Goal: Check status: Check status

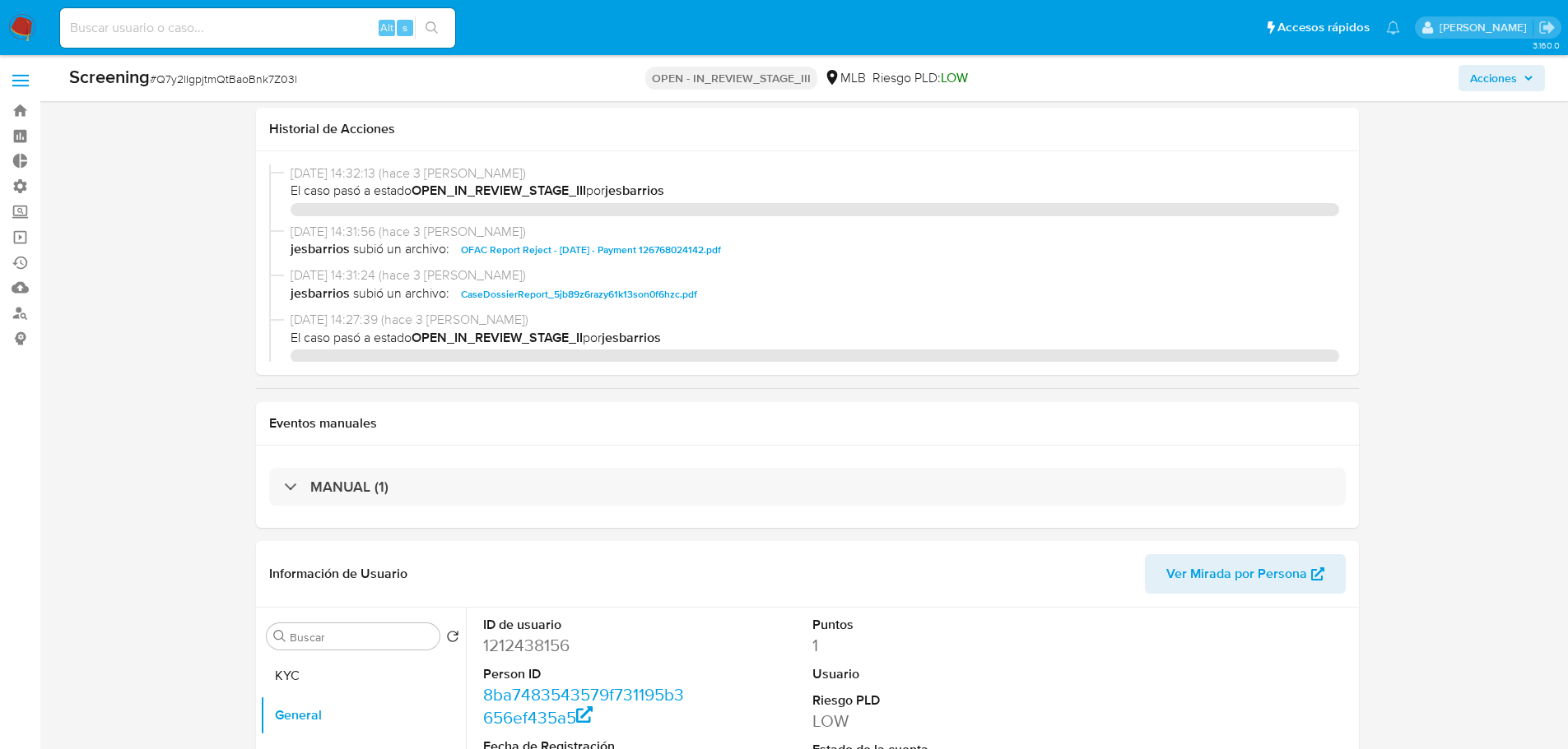
select select "10"
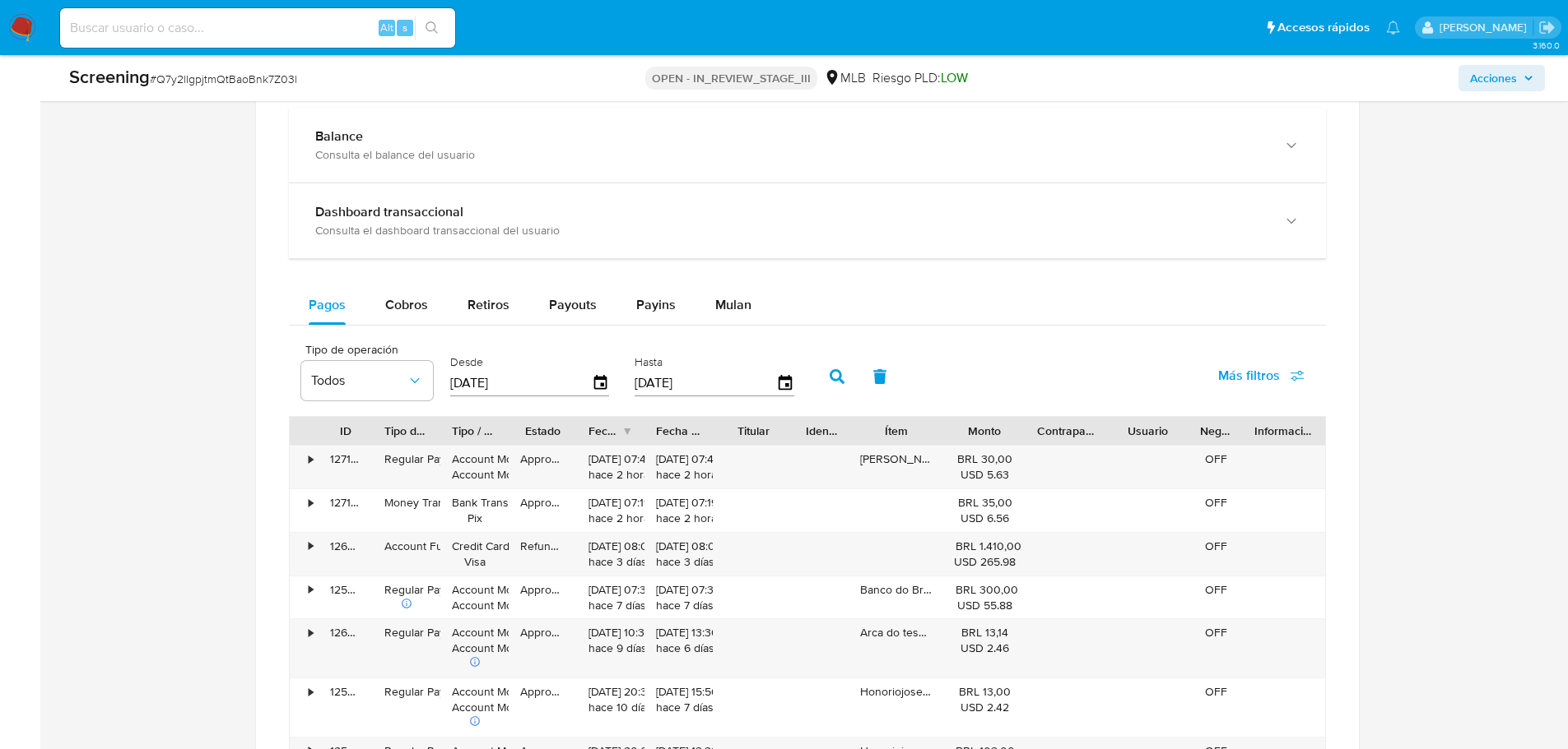
scroll to position [1399, 0]
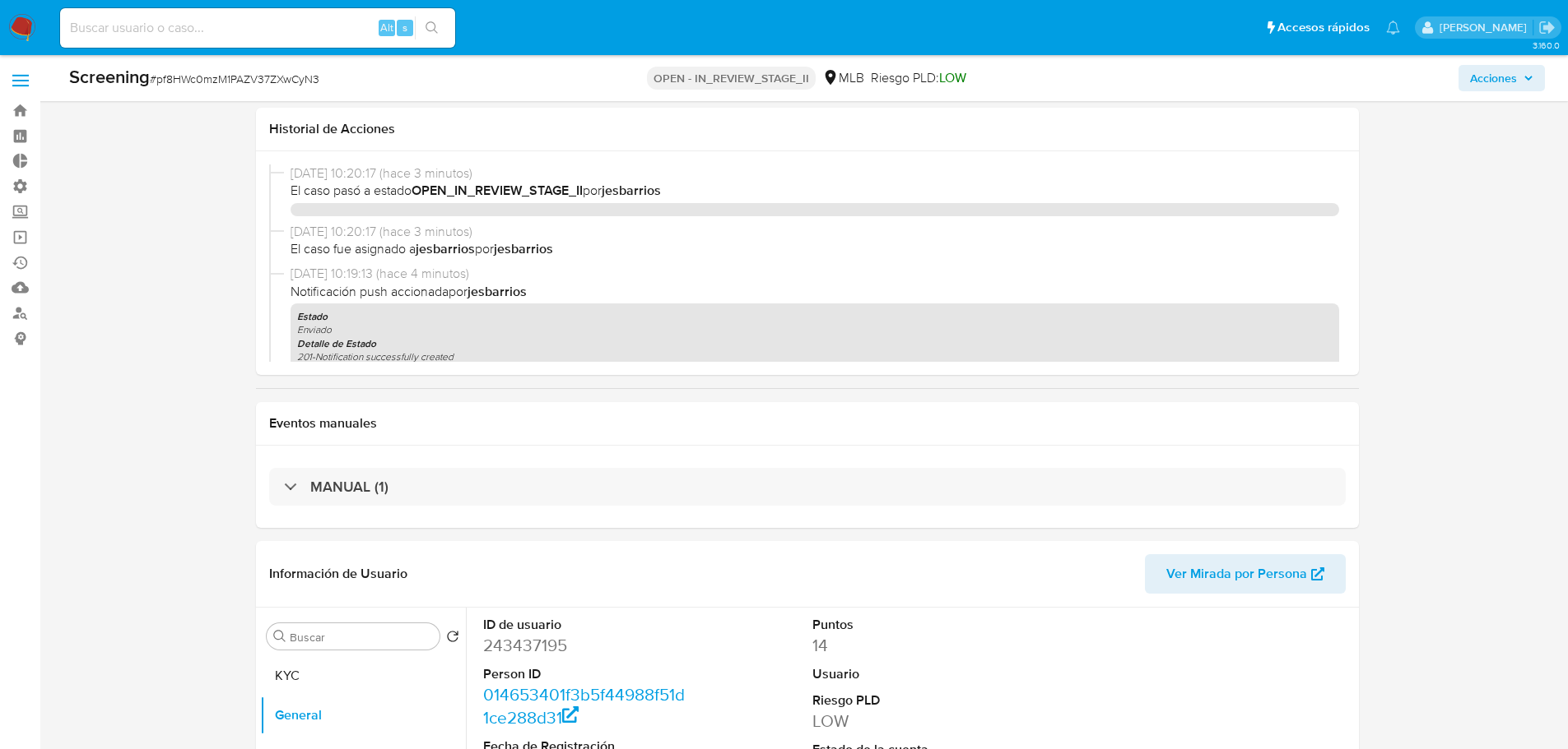
select select "20"
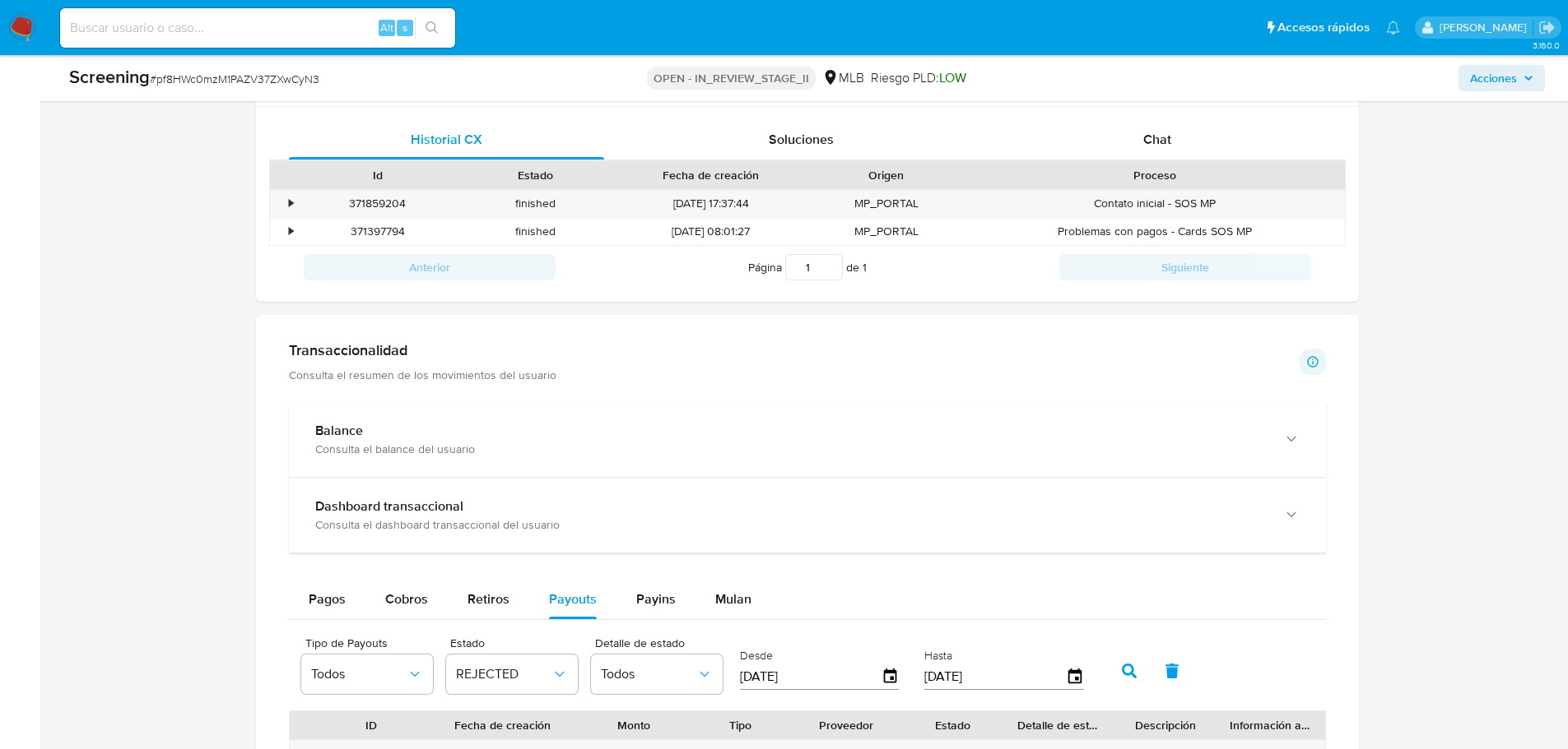
scroll to position [1322, 0]
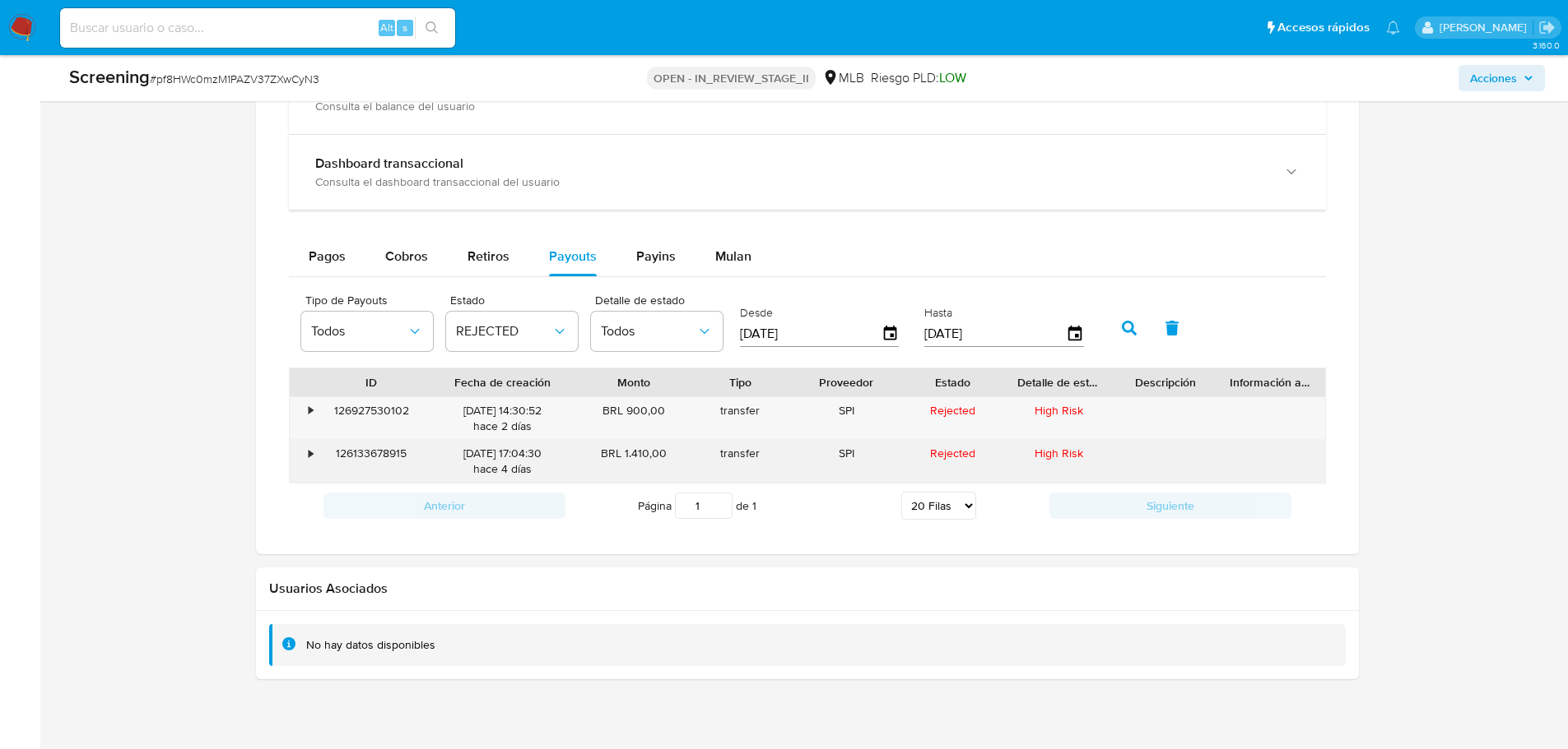
click at [377, 444] on div "126133678915" at bounding box center [372, 461] width 106 height 42
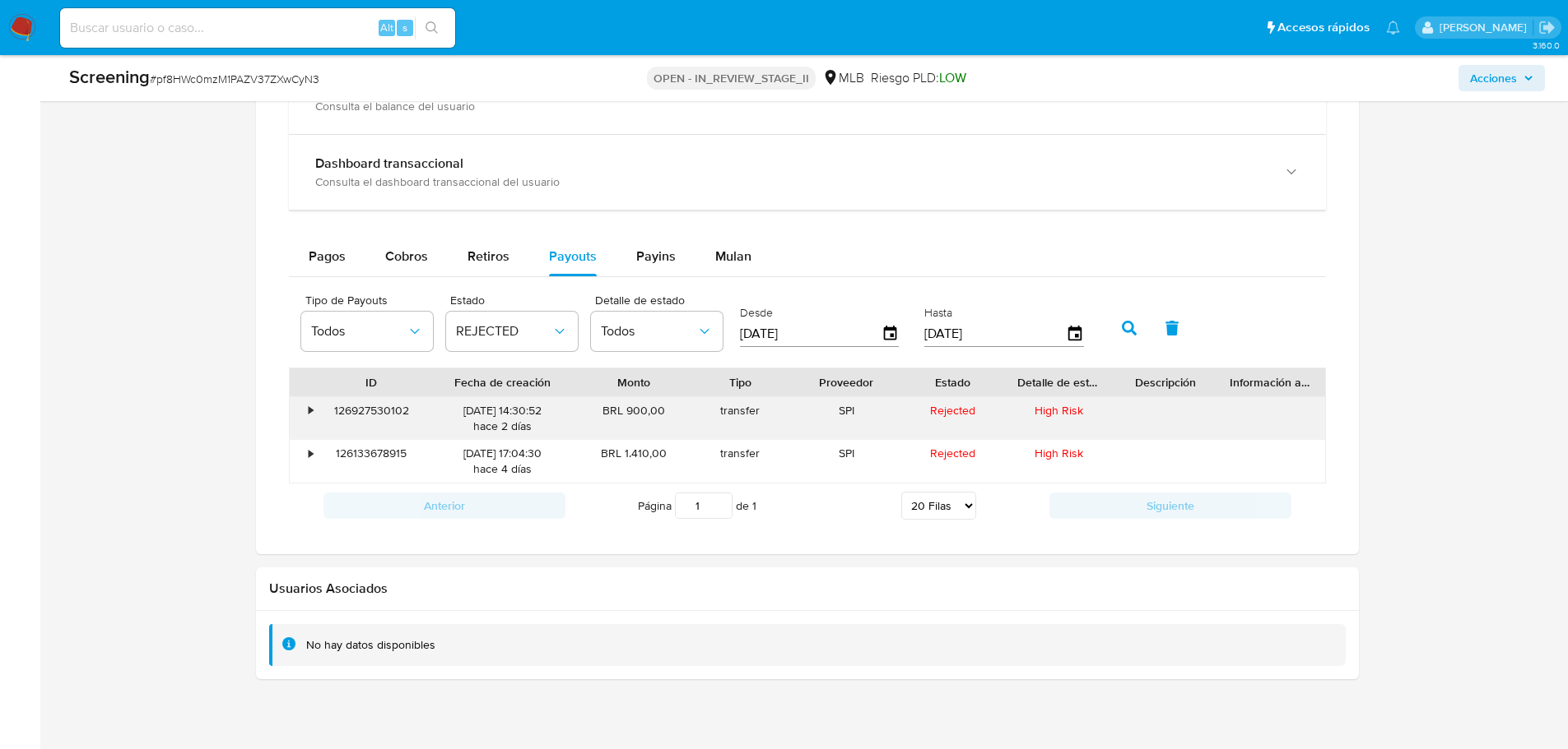
click at [399, 410] on div "126927530102" at bounding box center [372, 419] width 106 height 42
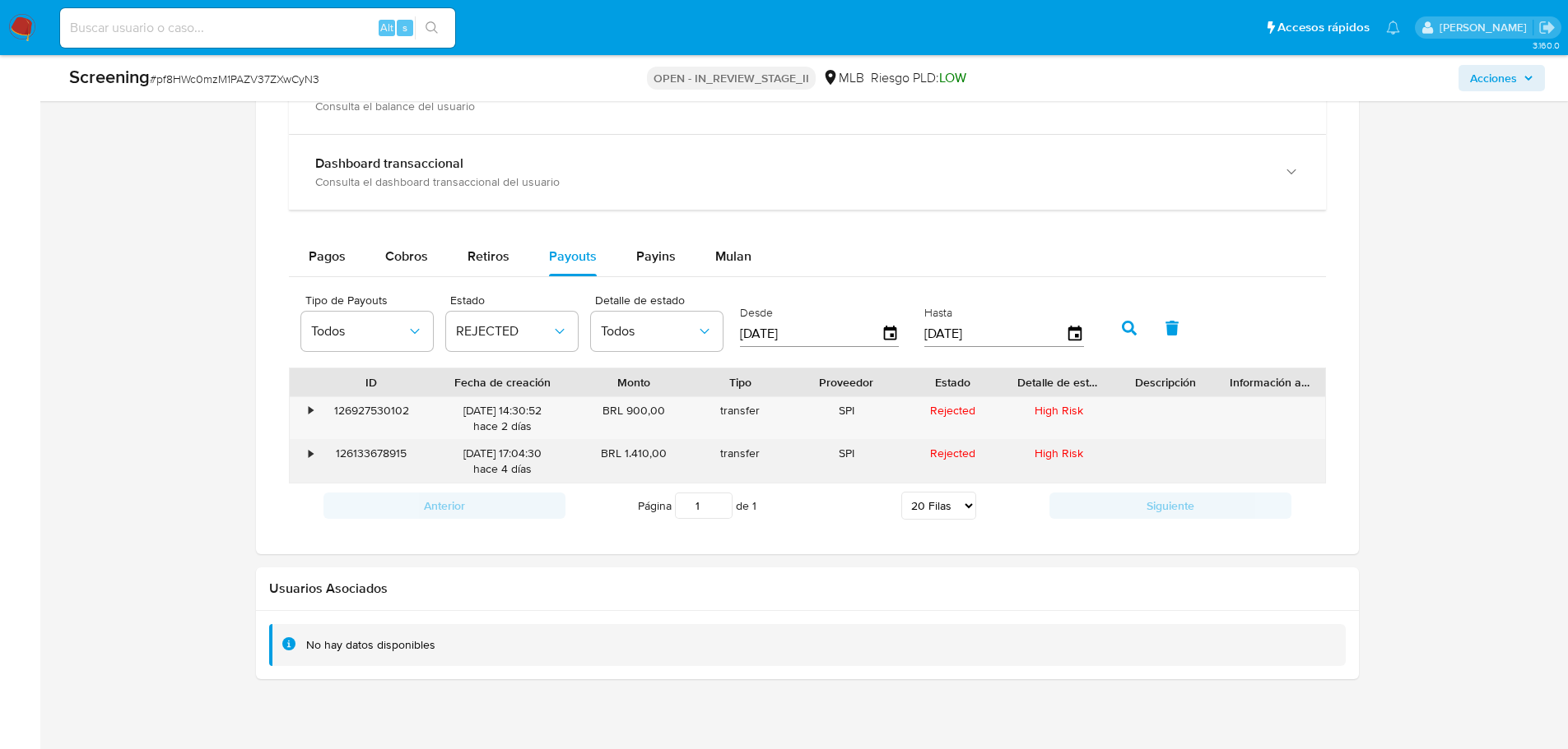
click at [367, 455] on div "126133678915" at bounding box center [372, 461] width 106 height 42
